Goal: Information Seeking & Learning: Learn about a topic

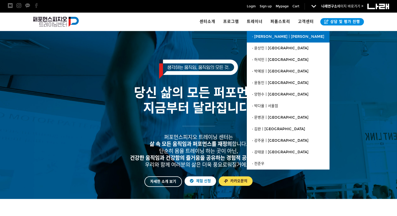
click at [262, 36] on span "· [PERSON_NAME]ㅣ[PERSON_NAME]" at bounding box center [288, 36] width 72 height 4
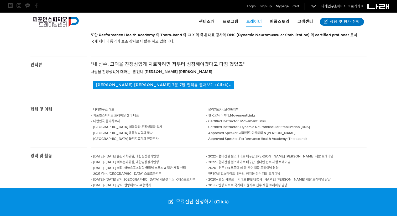
scroll to position [153, 0]
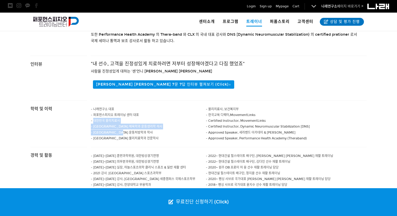
drag, startPoint x: 94, startPoint y: 117, endPoint x: 130, endPoint y: 124, distance: 36.9
click at [130, 124] on div "- 나래연구소 대표 - 퍼포먼스피지오 트레이닝 센터 대표 - 대한민국 물리치료사 - 고려대학교 체육학과 운동생리학 석사 - 남서울 대학교 운동…" at bounding box center [148, 123] width 115 height 46
click at [130, 131] on span "- 남서울 대학교 운동처방학과 학사" at bounding box center [122, 133] width 62 height 4
drag, startPoint x: 130, startPoint y: 124, endPoint x: 99, endPoint y: 105, distance: 35.8
click at [99, 105] on div "- 나래연구소 대표 - 퍼포먼스피지오 트레이닝 센터 대표 - 대한민국 물리치료사 - 고려대학교 체육학과 운동생리학 석사 - 남서울 대학교 운동…" at bounding box center [148, 123] width 115 height 46
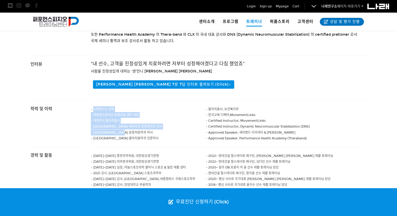
click at [99, 106] on p "- 나래연구소 대표" at bounding box center [148, 109] width 115 height 6
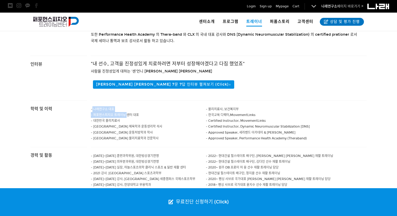
drag, startPoint x: 92, startPoint y: 102, endPoint x: 128, endPoint y: 110, distance: 37.1
click at [128, 110] on div "- 나래연구소 대표 - 퍼포먼스피지오 트레이닝 센터 대표 - 대한민국 물리치료사 - 고려대학교 체육학과 운동생리학 석사 - 남서울 대학교 운동…" at bounding box center [148, 123] width 115 height 46
click at [128, 113] on span "- 퍼포먼스피지오 트레이닝 센터 대표" at bounding box center [115, 115] width 48 height 4
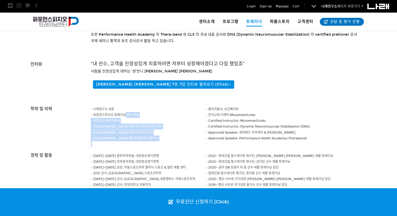
drag, startPoint x: 125, startPoint y: 112, endPoint x: 141, endPoint y: 135, distance: 28.4
click at [141, 135] on div "- 나래연구소 대표 - 퍼포먼스피지오 트레이닝 센터 대표 - 대한민국 물리치료사 - 고려대학교 체육학과 운동생리학 석사 - 남서울 대학교 운동…" at bounding box center [148, 123] width 115 height 46
click at [141, 141] on p at bounding box center [148, 144] width 115 height 6
drag, startPoint x: 141, startPoint y: 135, endPoint x: 113, endPoint y: 117, distance: 33.3
click at [113, 117] on div "- 나래연구소 대표 - 퍼포먼스피지오 트레이닝 센터 대표 - 대한민국 물리치료사 - 고려대학교 체육학과 운동생리학 석사 - 남서울 대학교 운동…" at bounding box center [148, 123] width 115 height 46
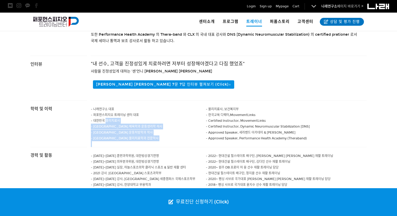
click at [113, 118] on p "- 대한민국 물리치료사" at bounding box center [148, 121] width 115 height 6
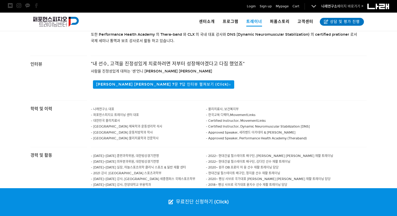
drag, startPoint x: 97, startPoint y: 124, endPoint x: 141, endPoint y: 126, distance: 43.9
click at [141, 130] on p "- 남서울 대학교 운동처방학과 학사" at bounding box center [148, 133] width 115 height 6
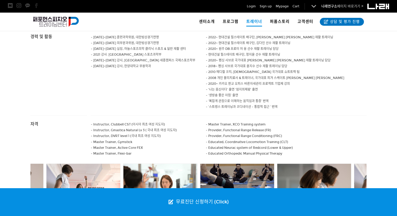
scroll to position [258, 0]
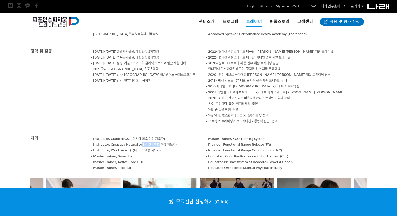
drag, startPoint x: 141, startPoint y: 137, endPoint x: 163, endPoint y: 137, distance: 21.8
click at [162, 143] on span "- Instructor, Ginastica Natural Lv 3 ( 국내 최초 여성 지도자)" at bounding box center [134, 145] width 86 height 4
click at [163, 143] on span "- Instructor, Ginastica Natural Lv 3 ( 국내 최초 여성 지도자)" at bounding box center [134, 145] width 86 height 4
drag, startPoint x: 163, startPoint y: 137, endPoint x: 184, endPoint y: 136, distance: 21.2
click at [184, 142] on p "- Instructor, Ginastica Natural Lv 3 ( 국내 최초 여성 지도자)" at bounding box center [148, 145] width 115 height 6
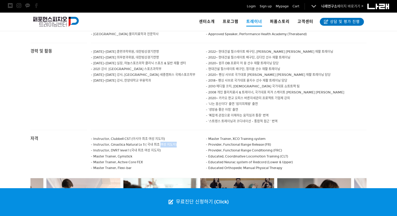
click at [184, 142] on p "- Instructor, Ginastica Natural Lv 3 ( 국내 최초 여성 지도자)" at bounding box center [148, 145] width 115 height 6
drag, startPoint x: 160, startPoint y: 142, endPoint x: 125, endPoint y: 142, distance: 35.7
click at [125, 147] on p "- Instructor, DVRT level 1 (국내 최초 여성 지도자)" at bounding box center [148, 150] width 115 height 6
drag, startPoint x: 164, startPoint y: 148, endPoint x: 124, endPoint y: 147, distance: 39.6
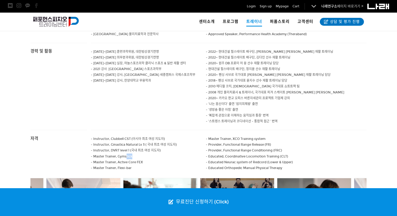
click at [124, 153] on p "- Master Trainer, Gymstick" at bounding box center [148, 156] width 115 height 6
click at [124, 147] on p "- Instructor, DVRT level 1 (국내 최초 여성 지도자)" at bounding box center [148, 150] width 115 height 6
drag, startPoint x: 124, startPoint y: 147, endPoint x: 124, endPoint y: 142, distance: 5.0
click at [124, 147] on p "- Instructor, DVRT level 1 (국내 최초 여성 지도자)" at bounding box center [148, 150] width 115 height 6
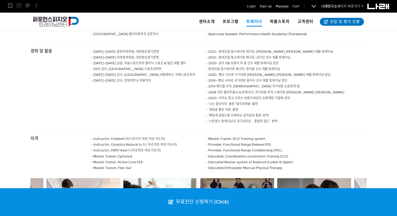
click at [143, 136] on p "- Instructor, Clubbell CST (아시아 최초 여성 지도자)" at bounding box center [148, 139] width 115 height 6
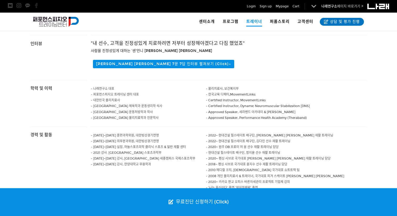
scroll to position [173, 0]
